Goal: Task Accomplishment & Management: Manage account settings

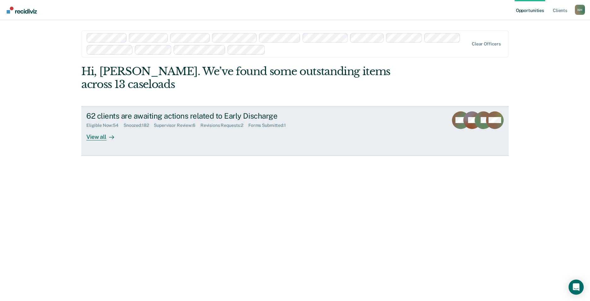
click at [181, 124] on div "Supervisor Review : 6" at bounding box center [177, 125] width 46 height 5
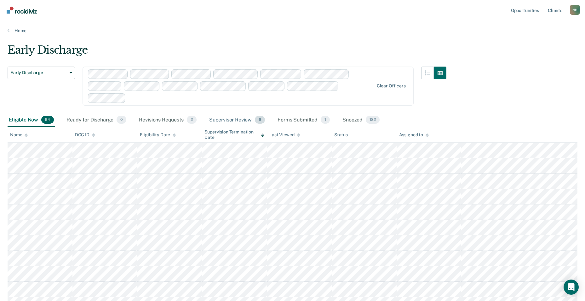
click at [229, 120] on div "Supervisor Review 6" at bounding box center [237, 120] width 59 height 14
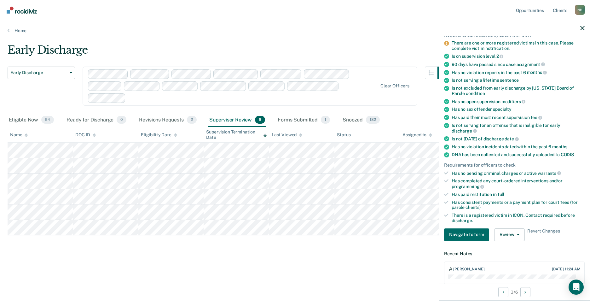
scroll to position [63, 0]
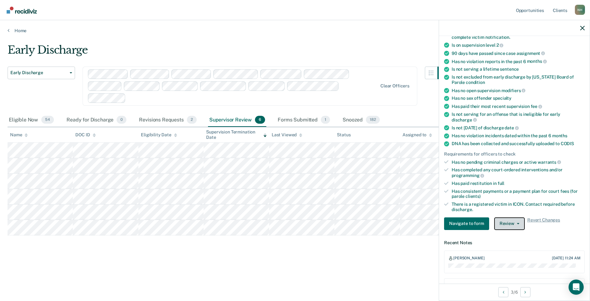
click at [505, 221] on button "Review" at bounding box center [509, 223] width 31 height 13
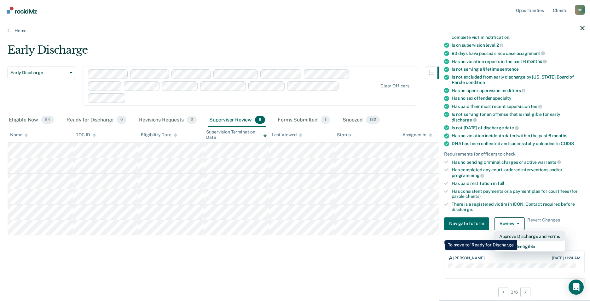
click at [517, 235] on button "Approve Discharge and Forms" at bounding box center [529, 236] width 71 height 10
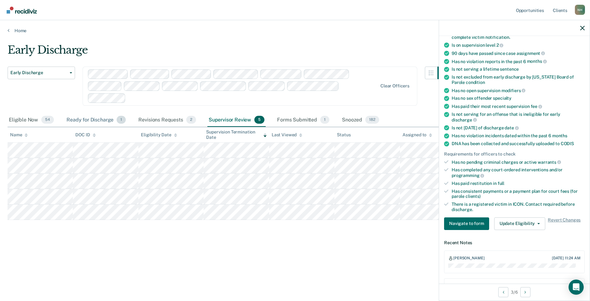
click at [102, 118] on div "Ready for Discharge 1" at bounding box center [96, 120] width 62 height 14
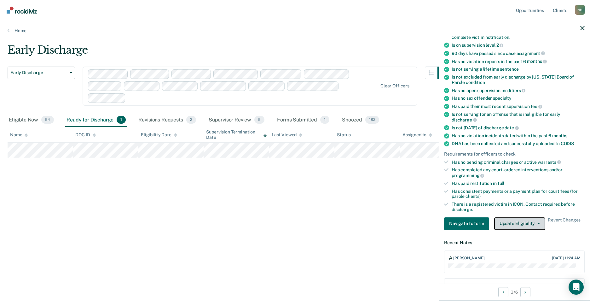
click at [527, 222] on button "Update Eligibility" at bounding box center [519, 223] width 51 height 13
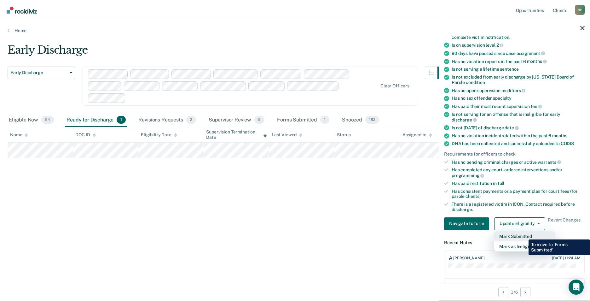
click at [524, 234] on button "Mark Submitted" at bounding box center [524, 236] width 61 height 10
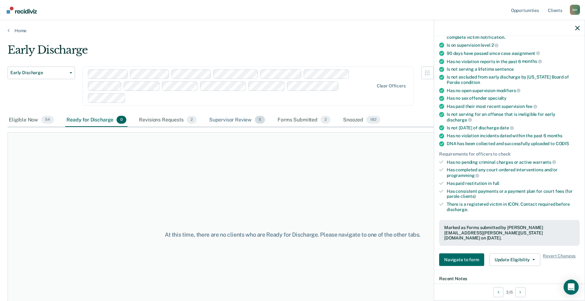
click at [235, 116] on div "Supervisor Review 5" at bounding box center [237, 120] width 59 height 14
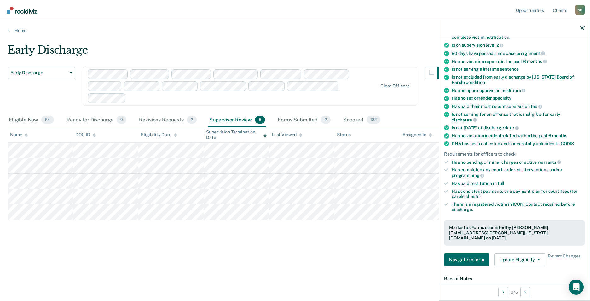
scroll to position [94, 0]
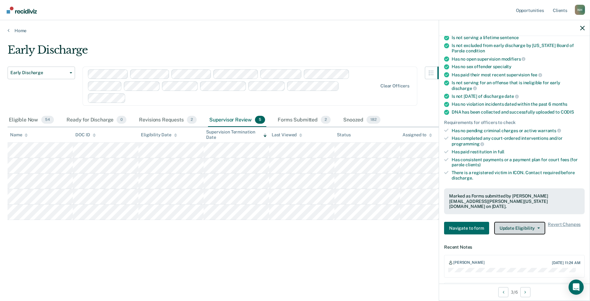
click at [530, 222] on button "Update Eligibility" at bounding box center [519, 227] width 51 height 13
click at [201, 274] on main "Early Discharge Early Discharge Early Discharge Clear officers Eligible Now 54 …" at bounding box center [295, 165] width 590 height 265
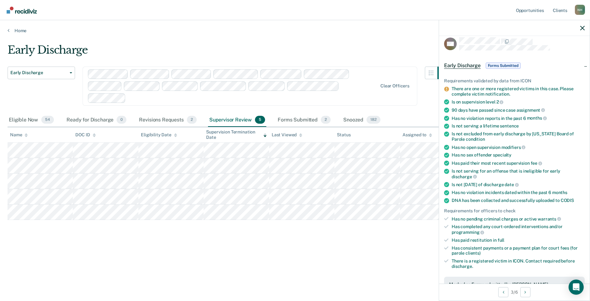
scroll to position [0, 0]
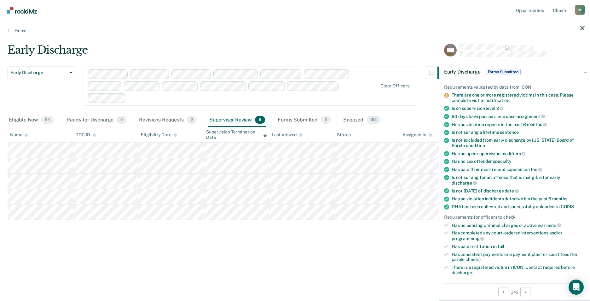
click at [581, 31] on div at bounding box center [514, 28] width 151 height 16
click at [582, 28] on icon "button" at bounding box center [582, 28] width 4 height 4
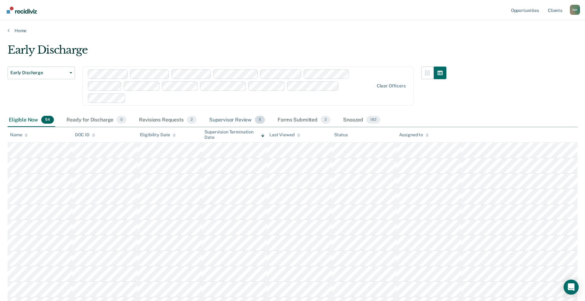
click at [229, 116] on div "Supervisor Review 5" at bounding box center [237, 120] width 59 height 14
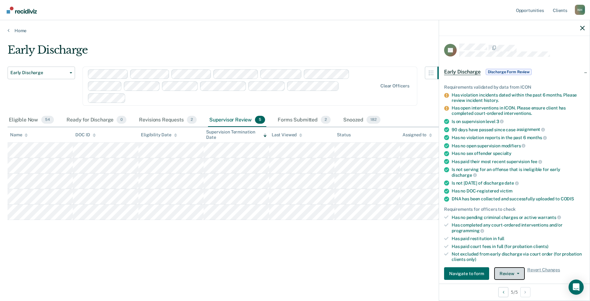
click at [511, 273] on button "Review" at bounding box center [509, 273] width 31 height 13
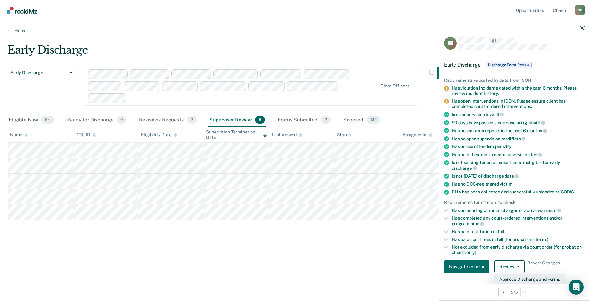
scroll to position [38, 0]
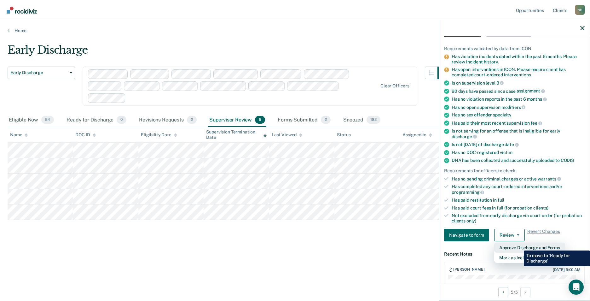
click at [519, 245] on button "Approve Discharge and Forms" at bounding box center [529, 247] width 71 height 10
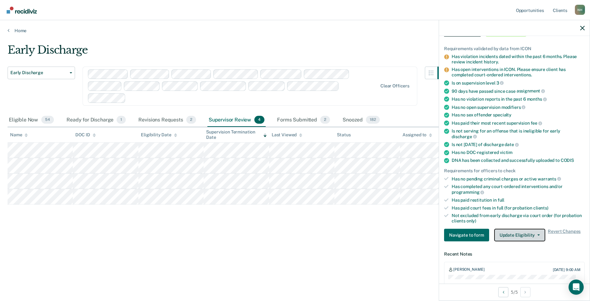
click at [526, 237] on button "Update Eligibility" at bounding box center [519, 234] width 51 height 13
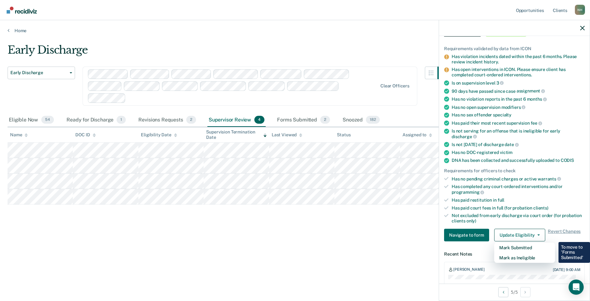
click at [281, 238] on div "Early Discharge Early Discharge Early Discharge Clear officers Eligible Now 54 …" at bounding box center [295, 148] width 575 height 210
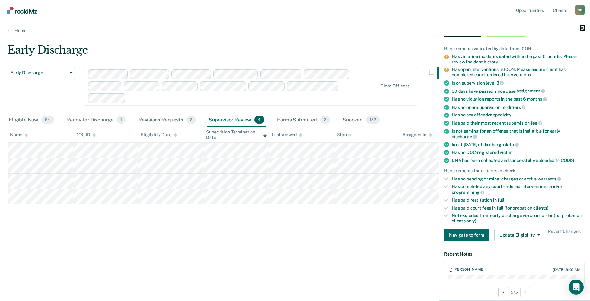
click at [582, 27] on icon "button" at bounding box center [582, 28] width 4 height 4
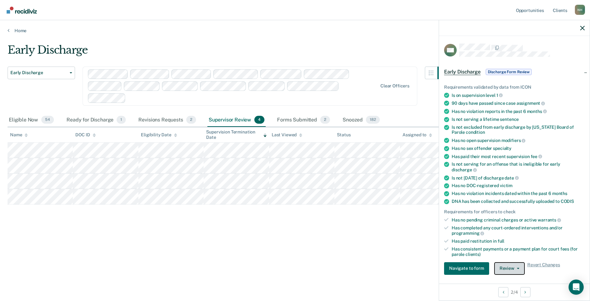
click at [508, 265] on button "Review" at bounding box center [509, 268] width 31 height 13
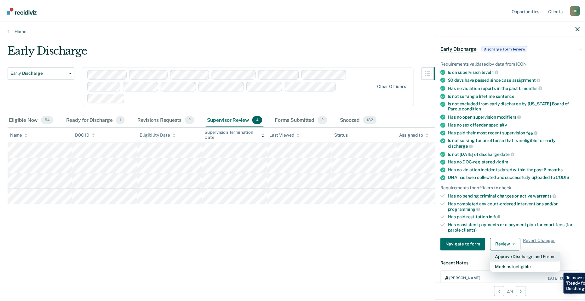
scroll to position [33, 0]
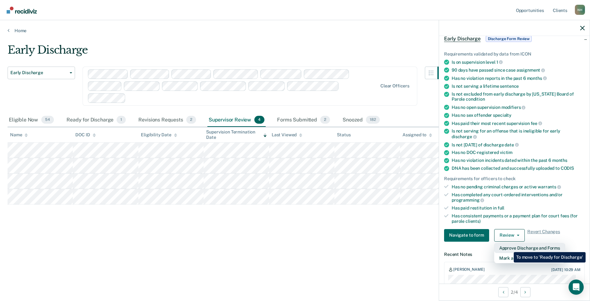
click at [509, 247] on button "Approve Discharge and Forms" at bounding box center [529, 248] width 71 height 10
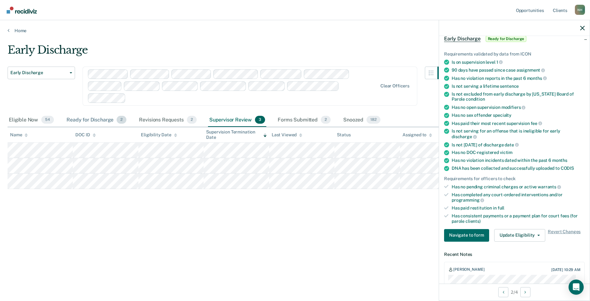
click at [102, 121] on div "Ready for Discharge 2" at bounding box center [96, 120] width 62 height 14
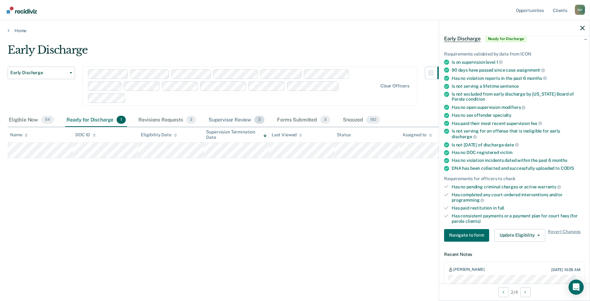
click at [232, 117] on div "Supervisor Review 3" at bounding box center [236, 120] width 59 height 14
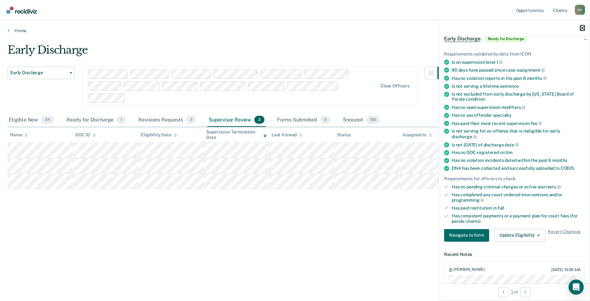
click at [581, 28] on icon "button" at bounding box center [582, 28] width 4 height 4
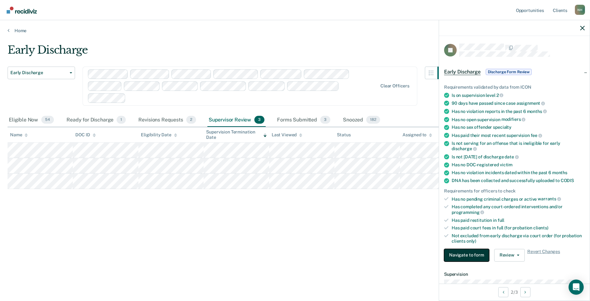
click at [468, 249] on button "Navigate to form" at bounding box center [466, 255] width 45 height 13
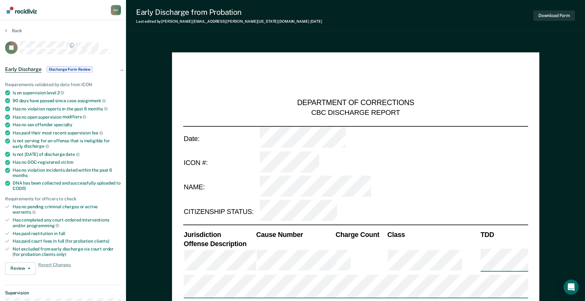
type textarea "x"
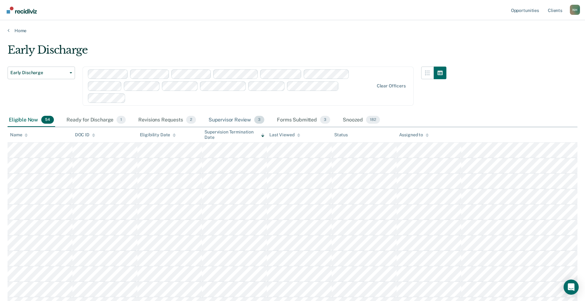
click at [239, 117] on div "Supervisor Review 3" at bounding box center [236, 120] width 59 height 14
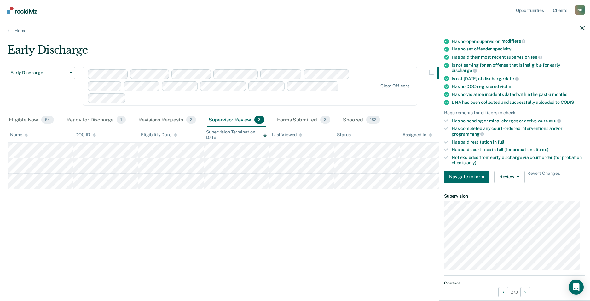
scroll to position [73, 0]
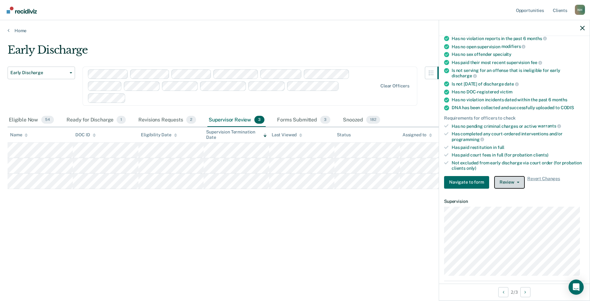
click at [505, 182] on button "Review" at bounding box center [509, 182] width 31 height 13
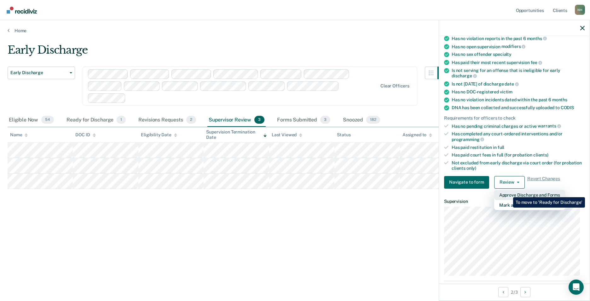
click at [508, 192] on button "Approve Discharge and Forms" at bounding box center [529, 195] width 71 height 10
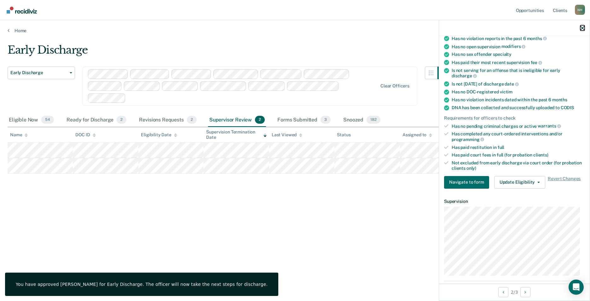
click at [581, 29] on icon "button" at bounding box center [582, 28] width 4 height 4
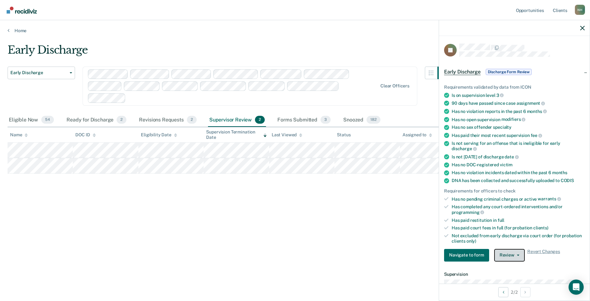
click at [512, 255] on button "Review" at bounding box center [509, 255] width 31 height 13
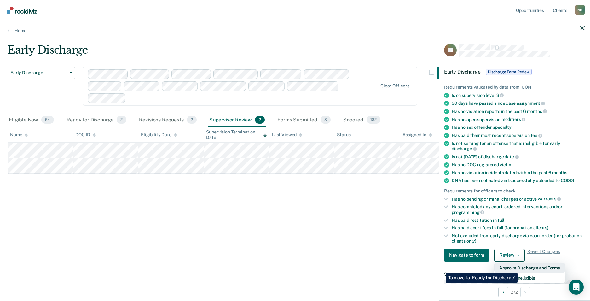
click at [517, 267] on button "Approve Discharge and Forms" at bounding box center [529, 267] width 71 height 10
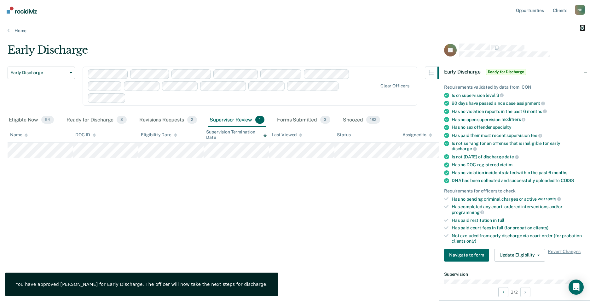
click at [583, 28] on icon "button" at bounding box center [582, 28] width 4 height 4
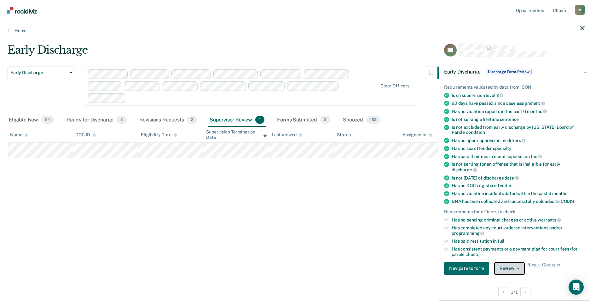
click at [515, 269] on button "Review" at bounding box center [509, 268] width 31 height 13
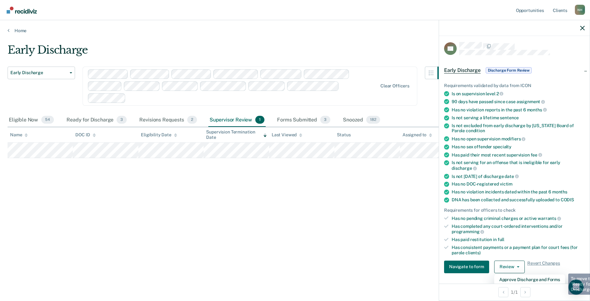
click at [318, 236] on div "Early Discharge Early Discharge Early Discharge Clear officers Eligible Now 54 …" at bounding box center [295, 148] width 575 height 210
click at [582, 25] on div at bounding box center [514, 28] width 151 height 16
click at [581, 29] on icon "button" at bounding box center [582, 28] width 4 height 4
